Goal: Check status: Check status

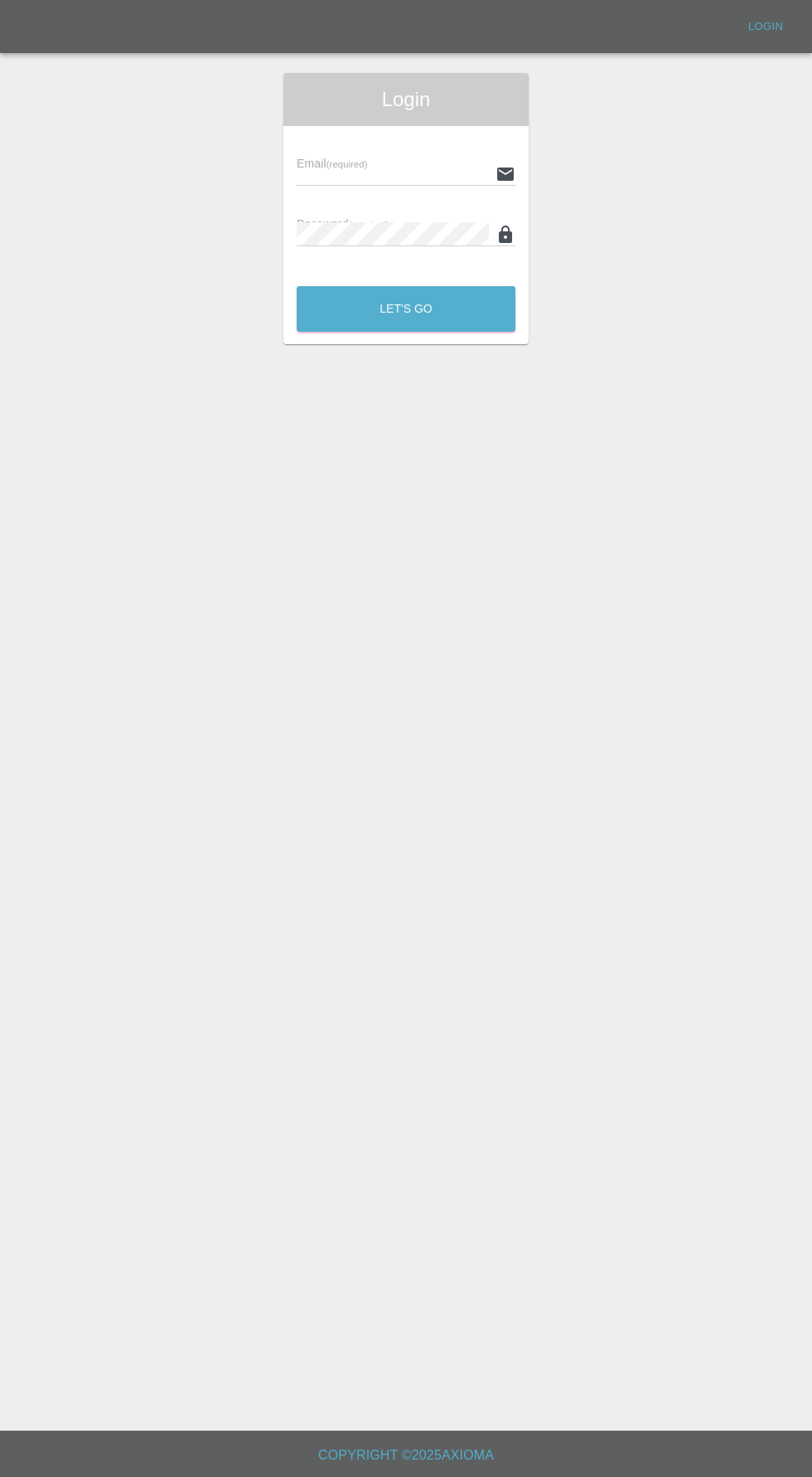
click at [404, 176] on input "text" at bounding box center [393, 173] width 192 height 24
click at [406, 140] on div "Email (required)" at bounding box center [406, 162] width 219 height 46
click at [333, 171] on input "text" at bounding box center [393, 173] width 192 height 24
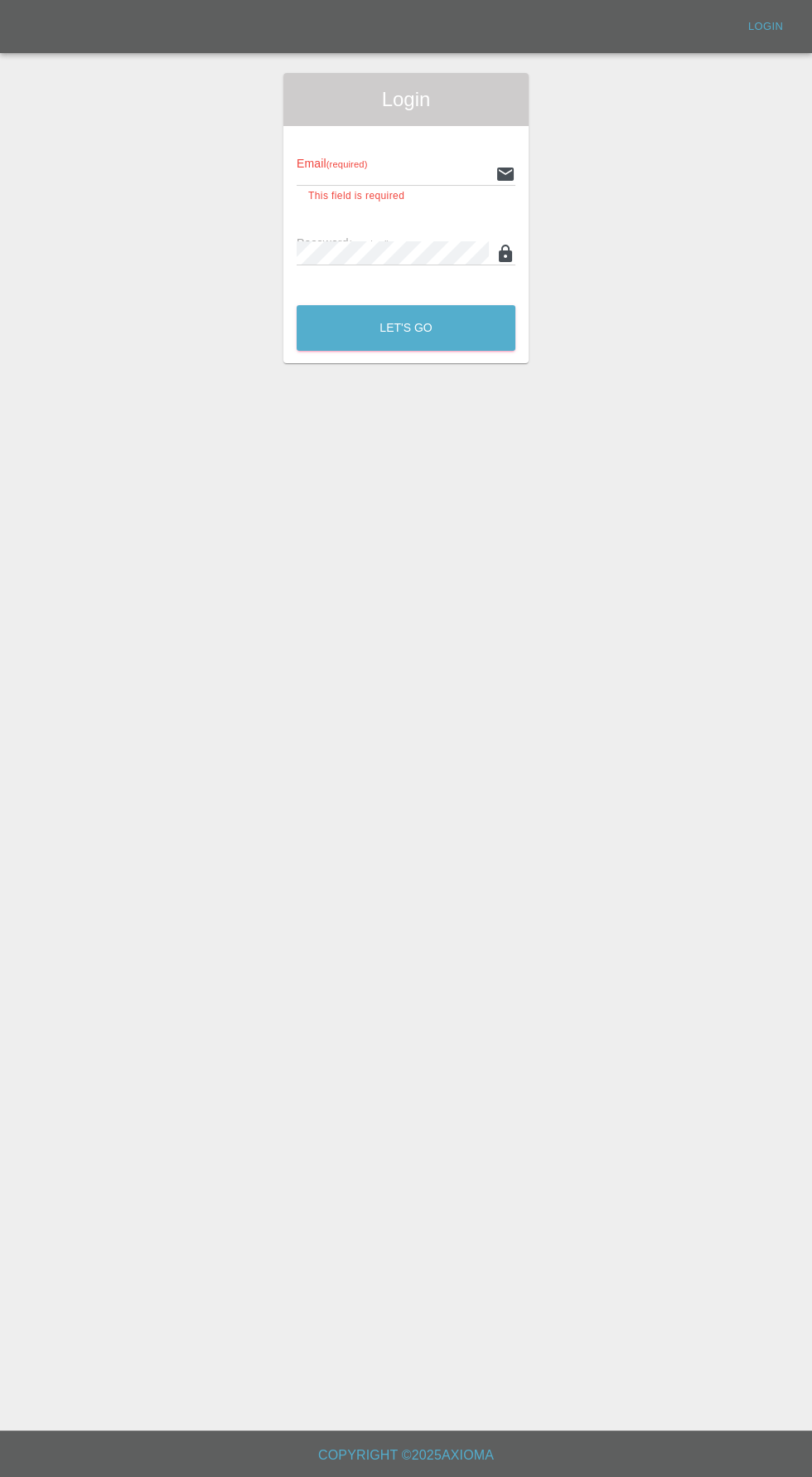
type input "info@darkknightbodyworks.co.uk"
click at [297, 305] on button "Let's Go" at bounding box center [406, 328] width 219 height 46
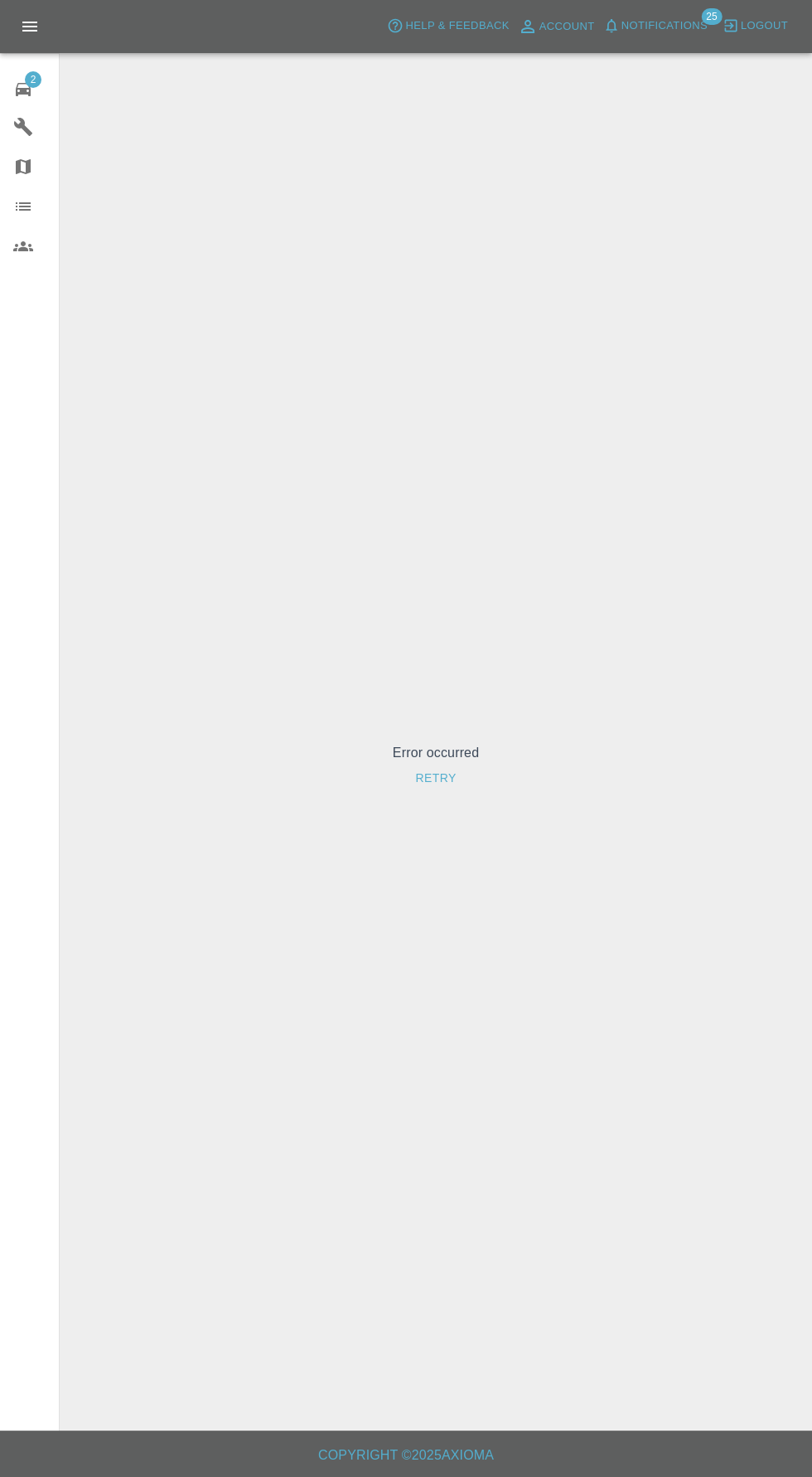
click at [448, 793] on button "Retry" at bounding box center [435, 779] width 54 height 31
click at [23, 88] on icon at bounding box center [23, 89] width 15 height 14
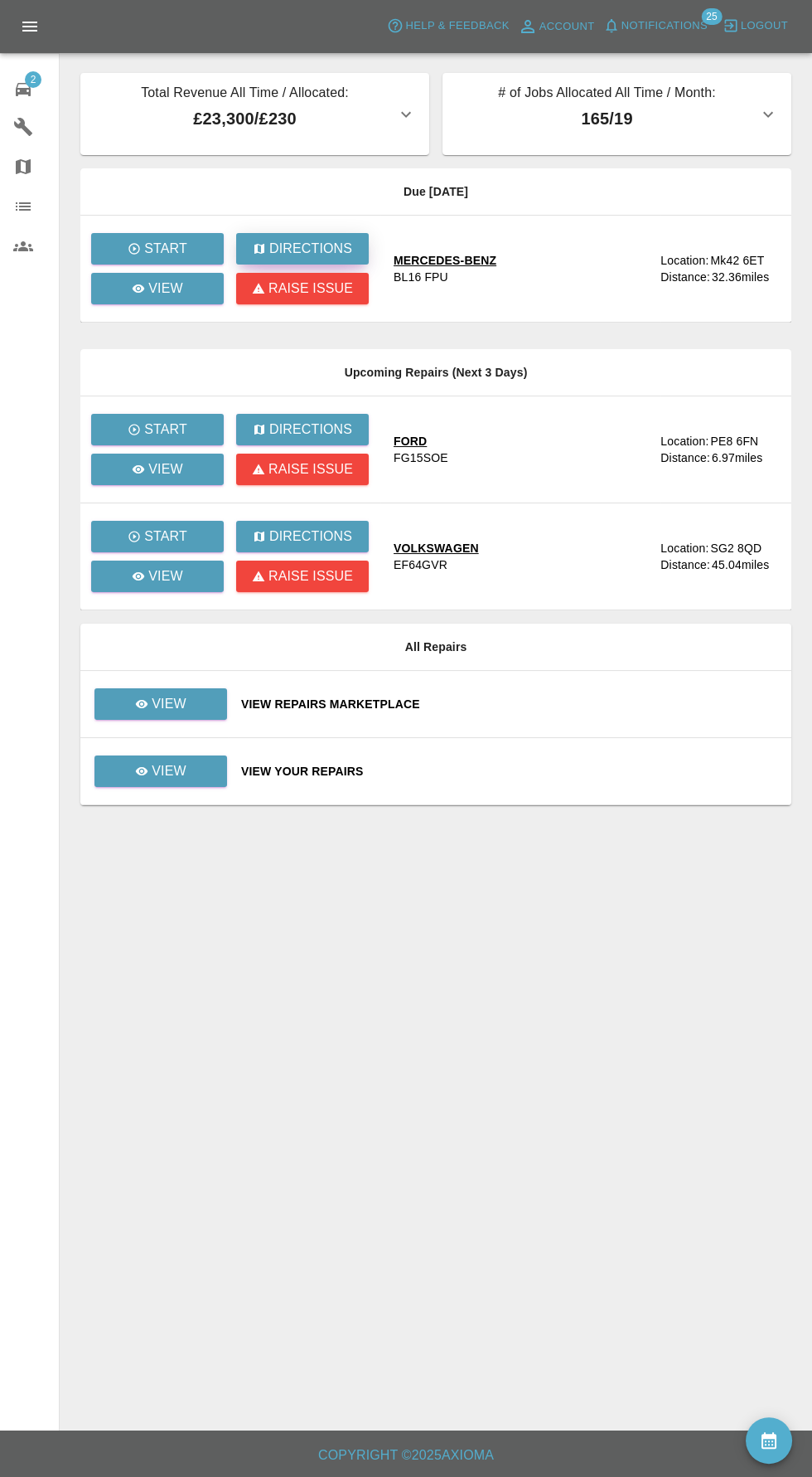
click at [308, 248] on p "Directions" at bounding box center [311, 249] width 83 height 20
